Goal: Task Accomplishment & Management: Complete application form

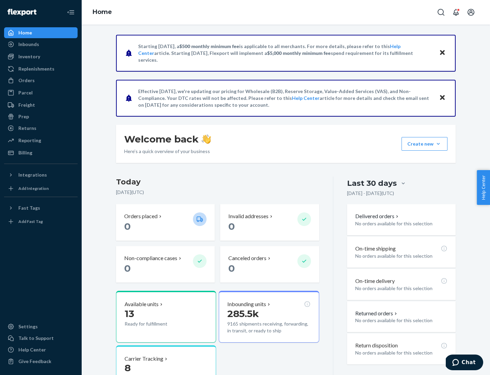
click at [439, 144] on button "Create new Create new inbound Create new order Create new product" at bounding box center [425, 144] width 46 height 14
click at [41, 44] on div "Inbounds" at bounding box center [41, 45] width 72 height 10
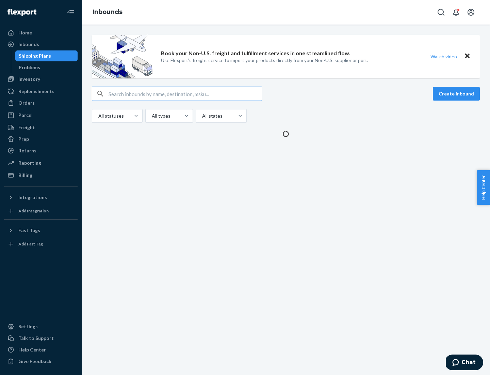
click at [458, 94] on button "Create inbound" at bounding box center [456, 94] width 47 height 14
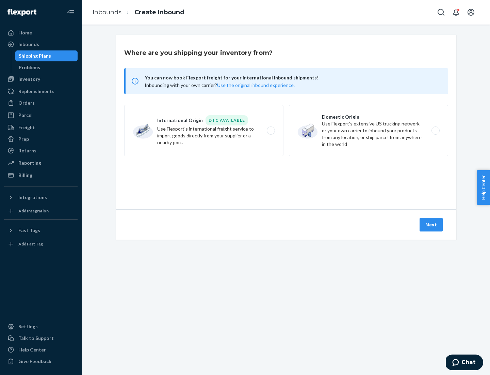
click at [369, 130] on label "Domestic Origin Use Flexport’s extensive US trucking network or your own carrie…" at bounding box center [368, 130] width 159 height 51
click at [436, 130] on input "Domestic Origin Use Flexport’s extensive US trucking network or your own carrie…" at bounding box center [438, 130] width 4 height 4
radio input "true"
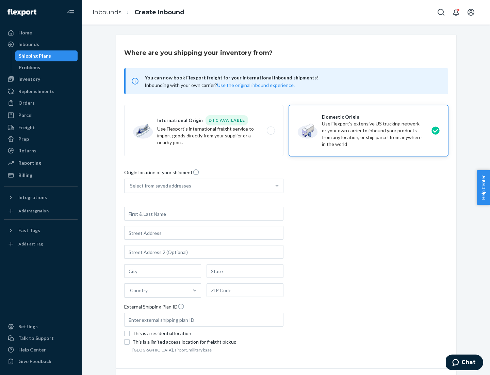
click at [159, 186] on div "Select from saved addresses" at bounding box center [160, 185] width 61 height 7
click at [131, 186] on input "Select from saved addresses" at bounding box center [130, 185] width 1 height 7
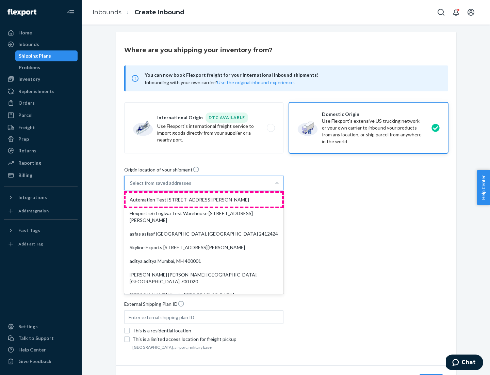
click at [204, 200] on div "Automation Test [STREET_ADDRESS][PERSON_NAME]" at bounding box center [204, 200] width 157 height 14
click at [131, 186] on input "option Automation Test [STREET_ADDRESS][PERSON_NAME]. 9 results available. Use …" at bounding box center [130, 182] width 1 height 7
type input "Automation Test"
type input "9th Floor"
type input "[GEOGRAPHIC_DATA]"
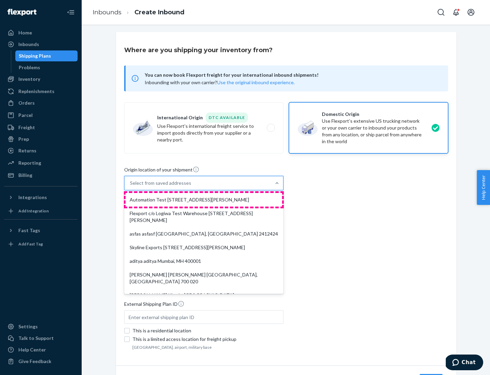
type input "CA"
type input "94104"
type input "[STREET_ADDRESS][PERSON_NAME]"
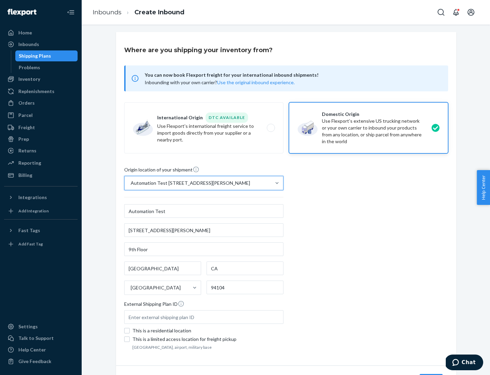
scroll to position [40, 0]
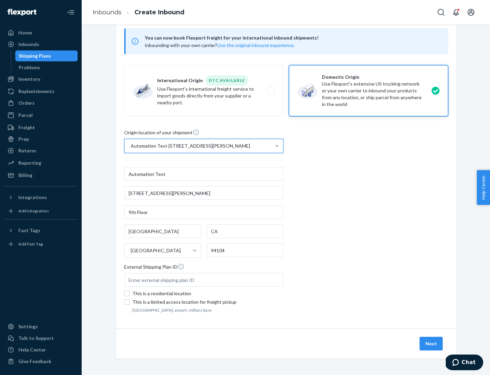
click at [432, 343] on button "Next" at bounding box center [431, 343] width 23 height 14
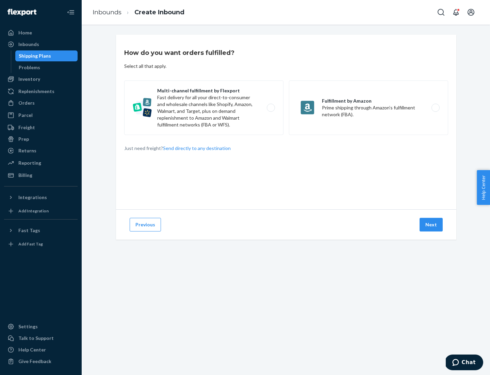
click at [204, 108] on label "Multi-channel fulfillment by Flexport Fast delivery for all your direct-to-cons…" at bounding box center [203, 107] width 159 height 54
click at [271, 108] on input "Multi-channel fulfillment by Flexport Fast delivery for all your direct-to-cons…" at bounding box center [273, 108] width 4 height 4
radio input "true"
click at [432, 224] on button "Next" at bounding box center [431, 225] width 23 height 14
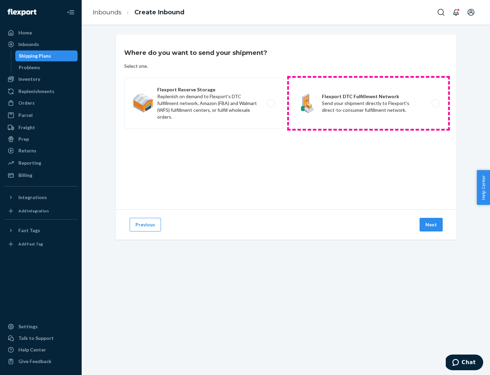
click at [369, 103] on label "Flexport DTC Fulfillment Network Send your shipment directly to Flexport's dire…" at bounding box center [368, 103] width 159 height 51
click at [436, 103] on input "Flexport DTC Fulfillment Network Send your shipment directly to Flexport's dire…" at bounding box center [438, 103] width 4 height 4
radio input "true"
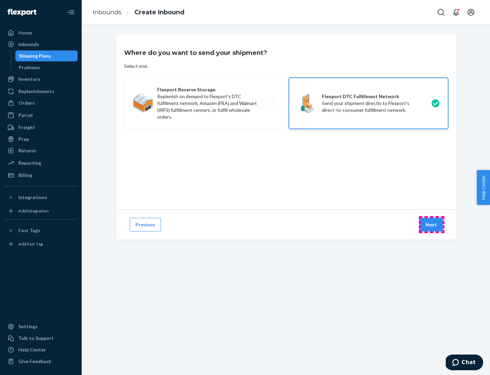
click at [432, 224] on button "Next" at bounding box center [431, 225] width 23 height 14
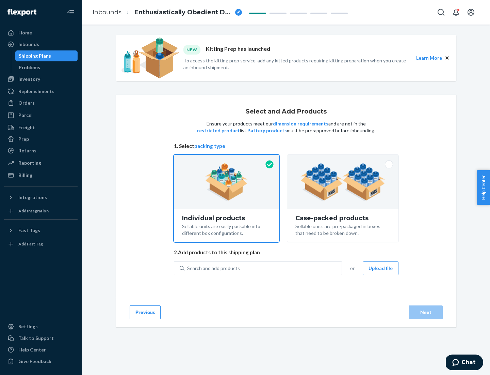
click at [343, 182] on img at bounding box center [343, 181] width 85 height 37
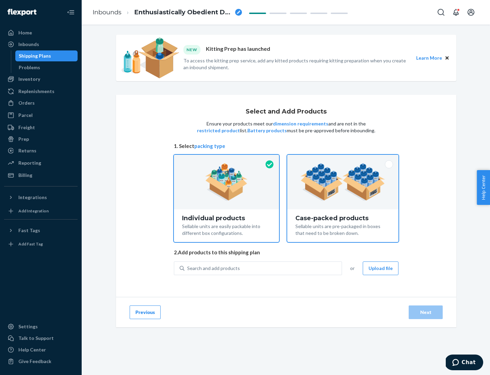
click at [343, 159] on input "Case-packed products Sellable units are pre-packaged in boxes that need to be b…" at bounding box center [343, 157] width 4 height 4
radio input "true"
radio input "false"
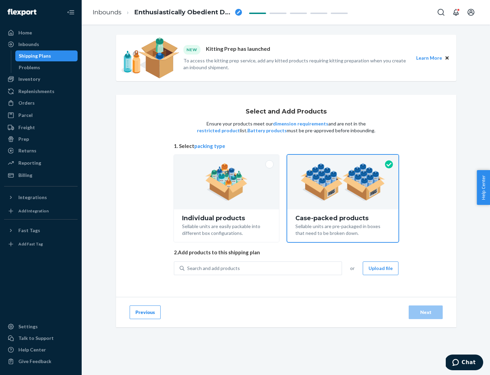
click at [264, 268] on div "Search and add products" at bounding box center [263, 268] width 157 height 12
click at [188, 268] on input "Search and add products" at bounding box center [187, 268] width 1 height 7
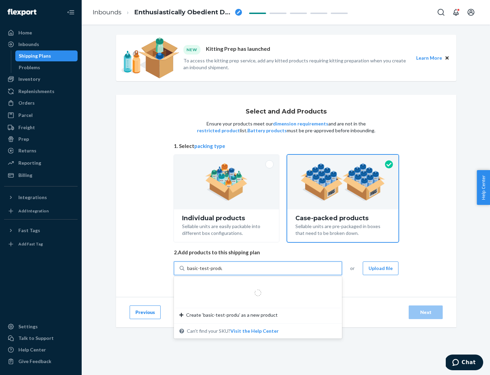
type input "basic-test-product-1"
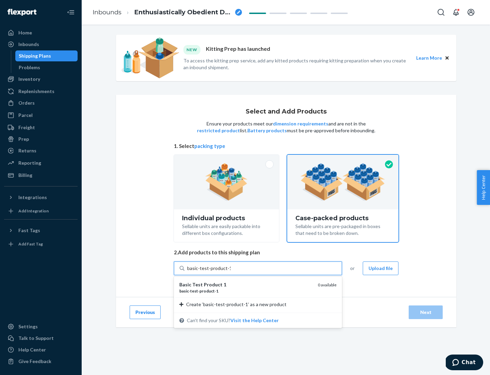
click at [246, 290] on div "basic - test - product - 1" at bounding box center [245, 291] width 133 height 6
click at [231, 271] on input "basic-test-product-1" at bounding box center [209, 268] width 44 height 7
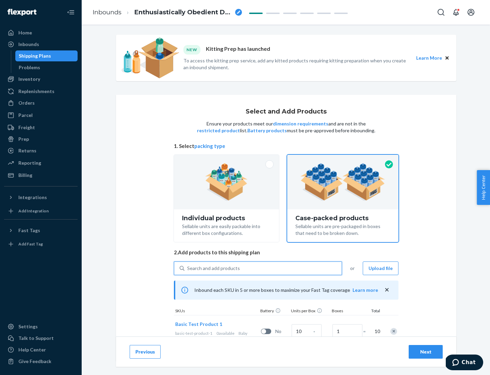
scroll to position [25, 0]
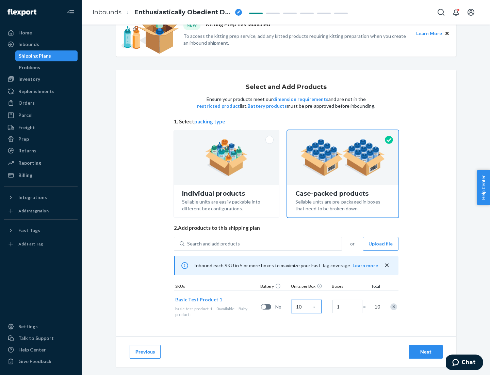
type input "10"
type input "7"
click at [426, 351] on div "Next" at bounding box center [426, 351] width 22 height 7
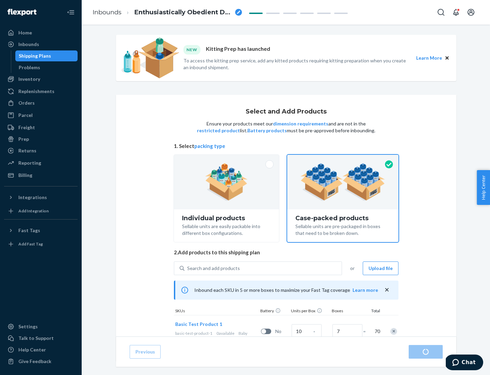
radio input "true"
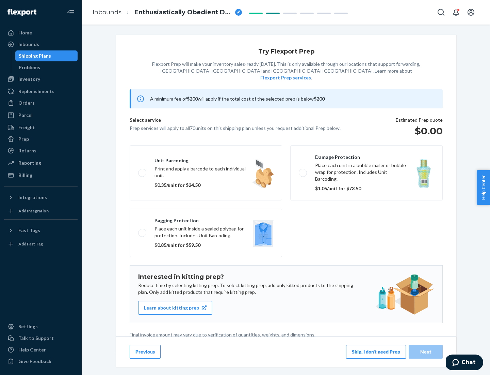
scroll to position [2, 0]
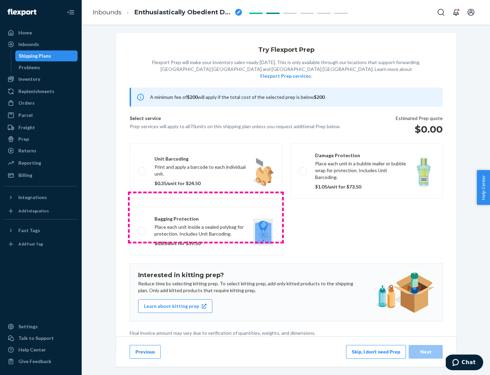
click at [206, 217] on label "Bagging protection Place each unit inside a sealed polybag for protection. Incl…" at bounding box center [206, 231] width 153 height 48
click at [143, 229] on input "Bagging protection Place each unit inside a sealed polybag for protection. Incl…" at bounding box center [140, 231] width 4 height 4
checkbox input "true"
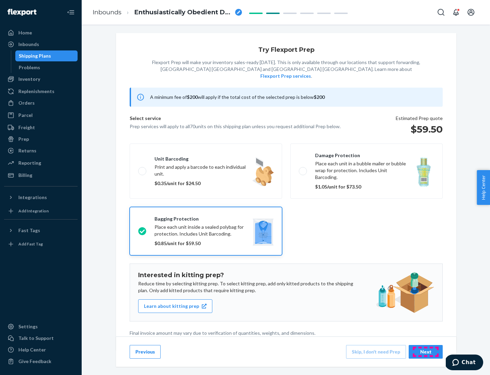
click at [426, 351] on div "Next" at bounding box center [426, 351] width 22 height 7
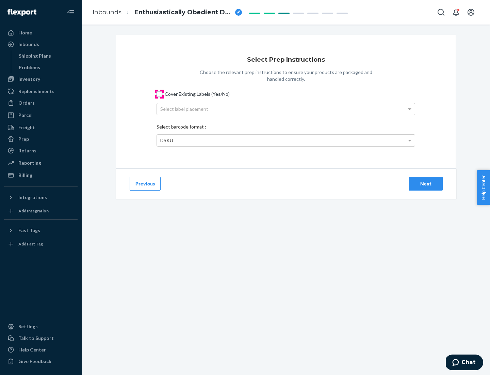
click at [159, 94] on input "Cover Existing Labels (Yes/No)" at bounding box center [159, 93] width 5 height 5
checkbox input "true"
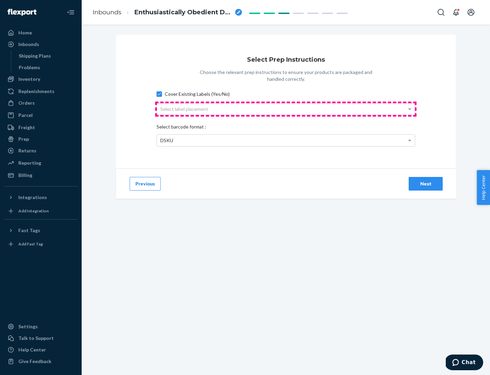
click at [286, 109] on div "Select label placement" at bounding box center [286, 109] width 258 height 12
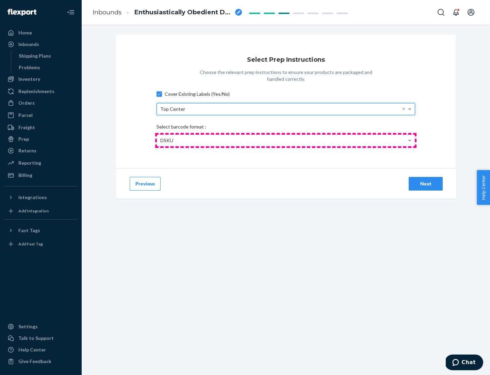
click at [286, 140] on div "DSKU" at bounding box center [286, 141] width 258 height 12
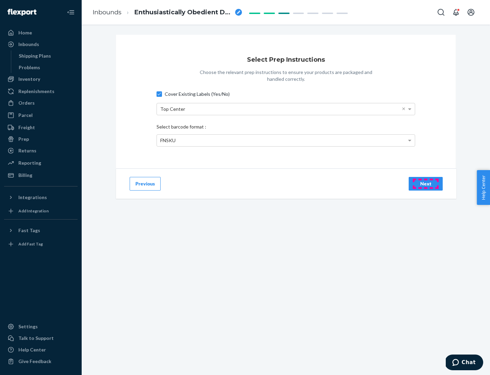
click at [426, 183] on div "Next" at bounding box center [426, 183] width 22 height 7
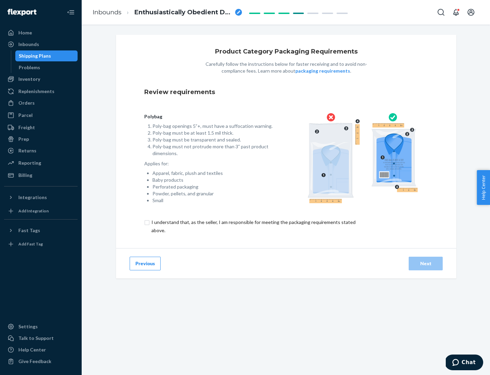
click at [253, 226] on input "checkbox" at bounding box center [257, 226] width 226 height 16
checkbox input "true"
click at [426, 263] on div "Next" at bounding box center [426, 263] width 22 height 7
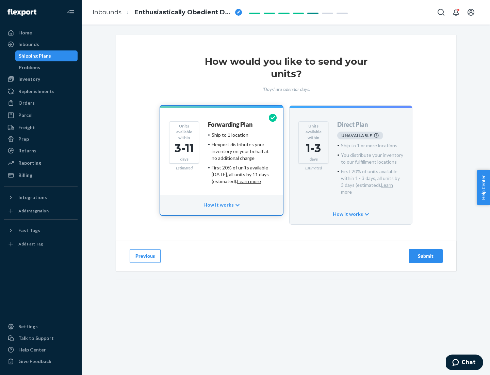
click at [231, 124] on h4 "Forwarding Plan" at bounding box center [230, 124] width 45 height 7
click at [426, 252] on div "Submit" at bounding box center [426, 255] width 22 height 7
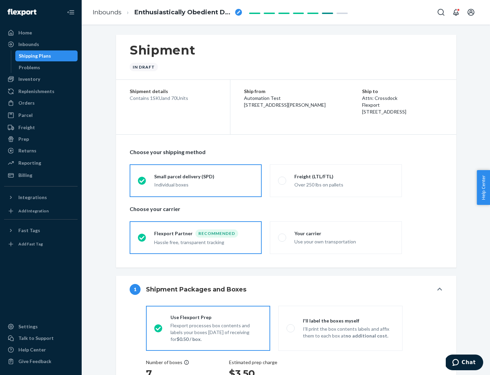
radio input "true"
radio input "false"
radio input "true"
radio input "false"
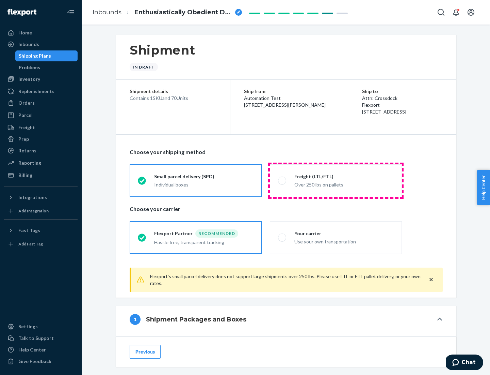
click at [336, 180] on div "Over 250 lbs on pallets" at bounding box center [344, 184] width 99 height 8
click at [283, 180] on input "Freight (LTL/FTL) Over 250 lbs on pallets" at bounding box center [280, 180] width 4 height 4
radio input "true"
radio input "false"
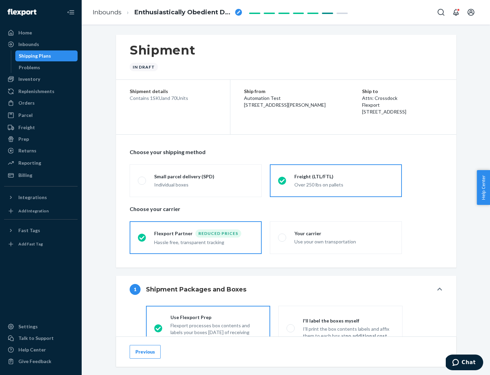
scroll to position [38, 0]
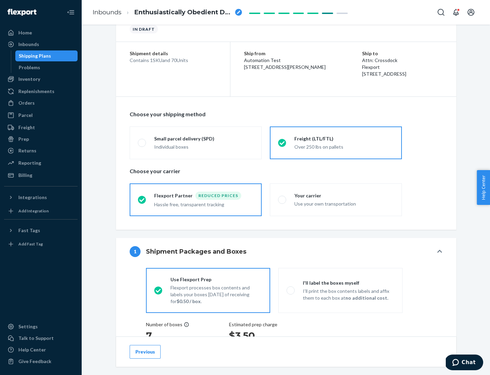
click at [196, 200] on div "Hassle free, transparent tracking" at bounding box center [203, 204] width 99 height 8
click at [142, 199] on input "Flexport Partner Reduced prices Hassle free, transparent tracking" at bounding box center [140, 199] width 4 height 4
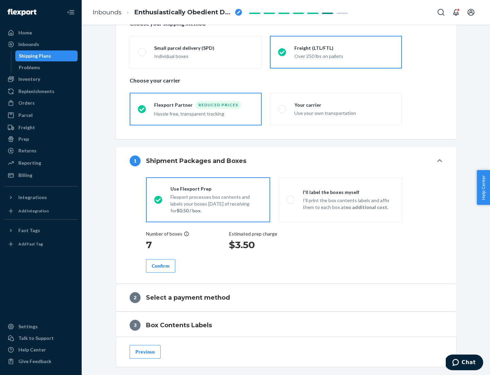
click at [341, 199] on p "I’ll print the box contents labels and affix them to each box at no additional …" at bounding box center [349, 204] width 92 height 14
click at [291, 199] on input "I'll label the boxes myself I’ll print the box contents labels and affix them t…" at bounding box center [289, 199] width 4 height 4
radio input "true"
radio input "false"
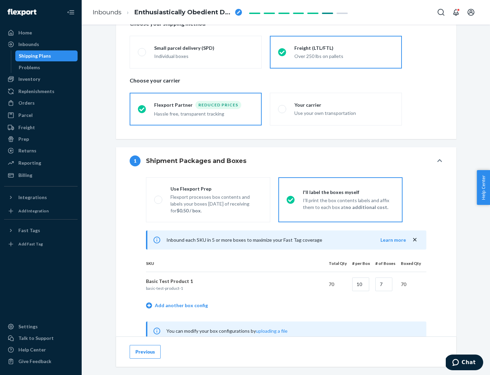
scroll to position [213, 0]
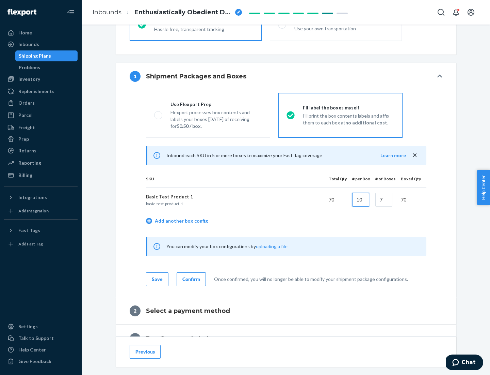
type input "10"
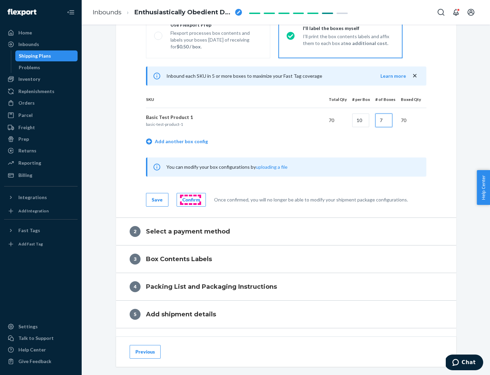
type input "7"
click at [190, 199] on div "Confirm" at bounding box center [192, 199] width 18 height 7
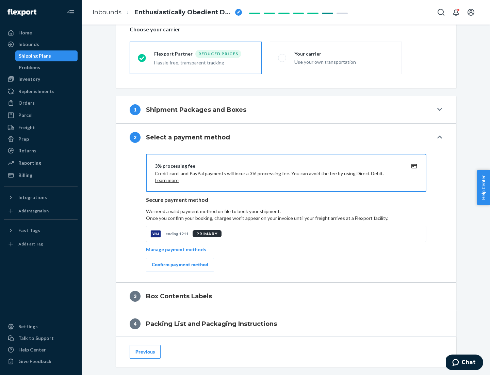
scroll to position [244, 0]
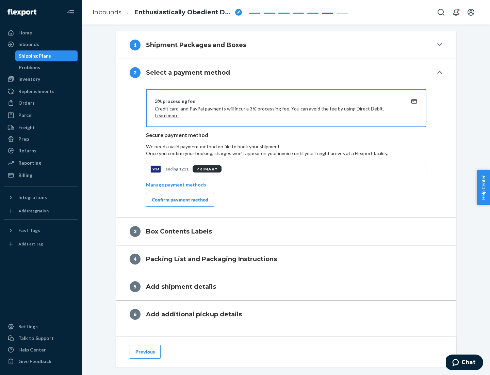
click at [179, 200] on div "Confirm payment method" at bounding box center [180, 199] width 57 height 7
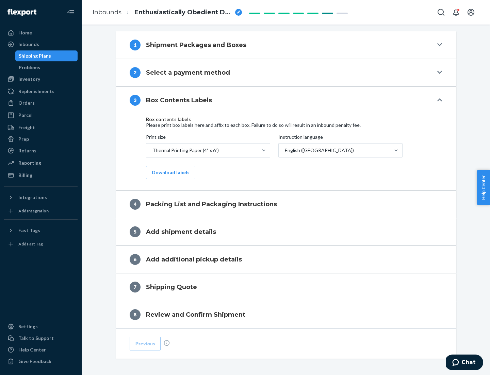
scroll to position [217, 0]
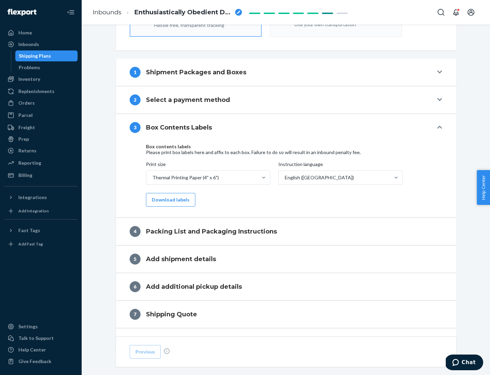
click at [169, 200] on button "Download labels" at bounding box center [170, 200] width 49 height 14
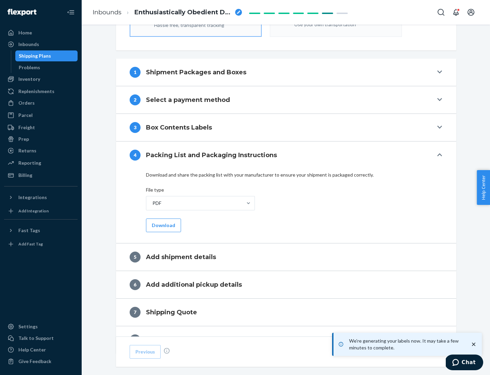
scroll to position [242, 0]
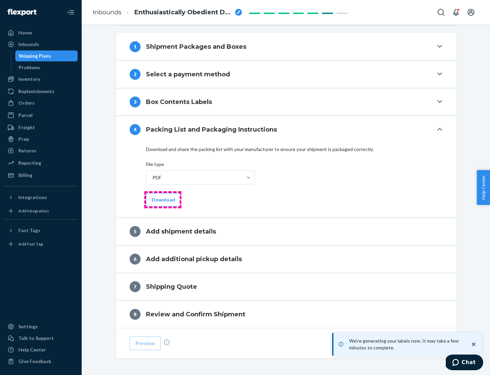
click at [163, 199] on button "Download" at bounding box center [163, 200] width 35 height 14
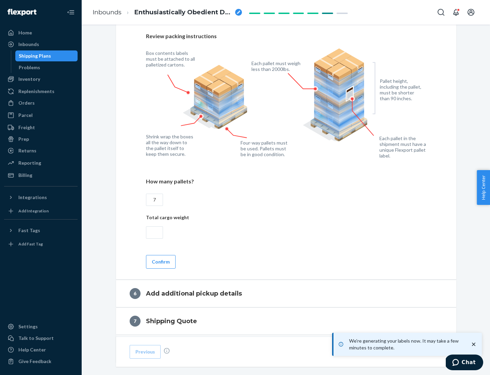
scroll to position [470, 0]
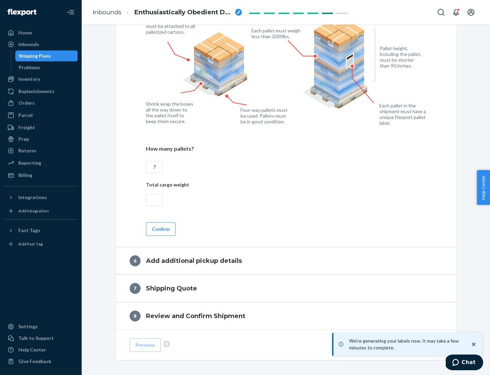
type input "7"
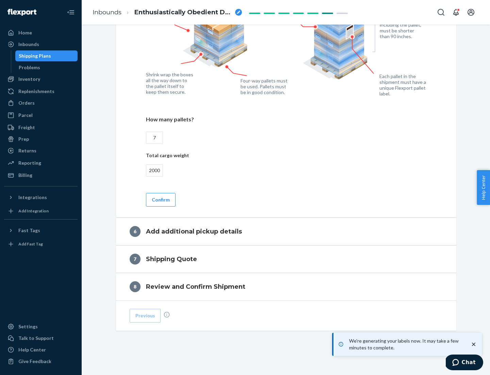
type input "2000"
click at [160, 199] on button "Confirm" at bounding box center [161, 200] width 30 height 14
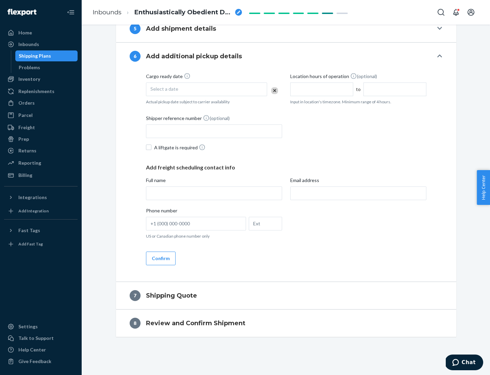
scroll to position [261, 0]
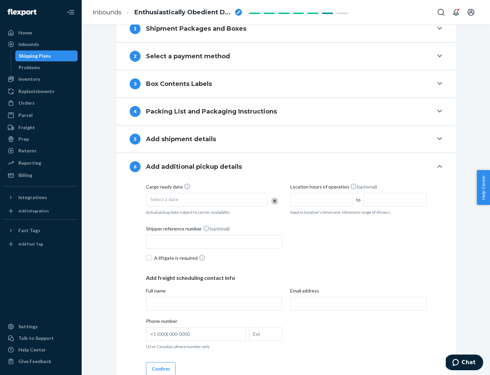
click at [207, 199] on div "Select a date" at bounding box center [206, 200] width 121 height 14
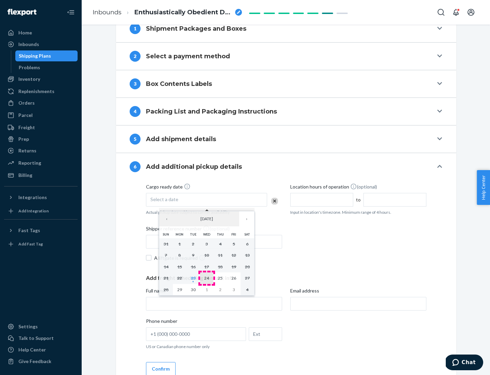
click at [207, 278] on abbr "24" at bounding box center [206, 277] width 5 height 5
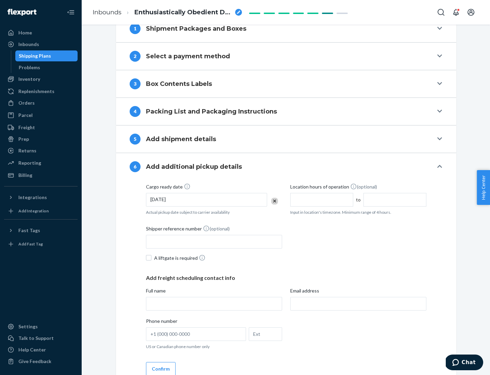
scroll to position [364, 0]
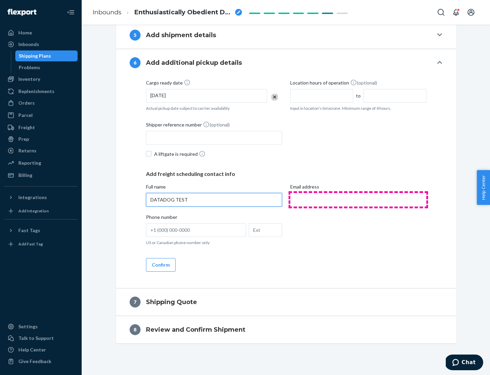
type input "DATADOG TEST"
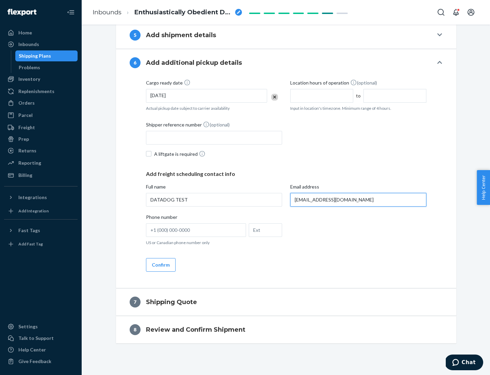
scroll to position [371, 0]
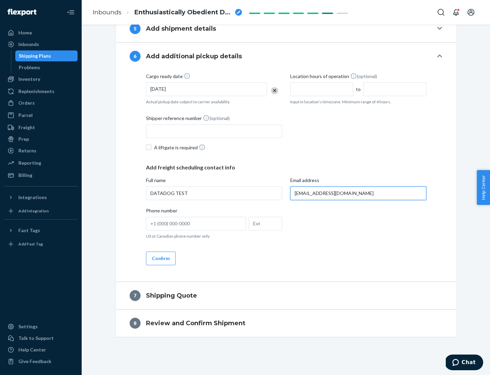
type input "[EMAIL_ADDRESS][DOMAIN_NAME]"
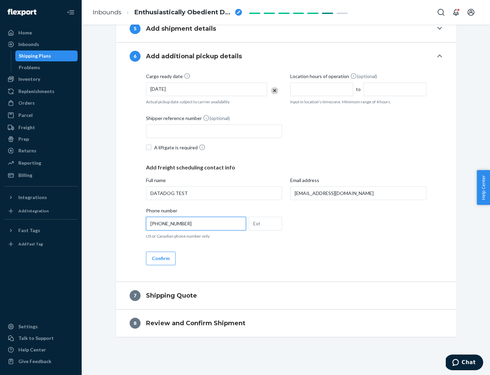
type input "[PHONE_NUMBER]"
click at [160, 258] on button "Confirm" at bounding box center [161, 258] width 30 height 14
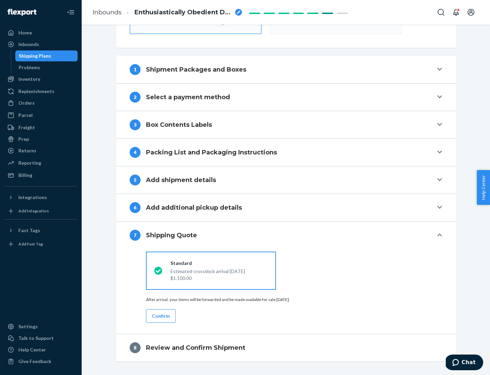
scroll to position [244, 0]
